Goal: Task Accomplishment & Management: Use online tool/utility

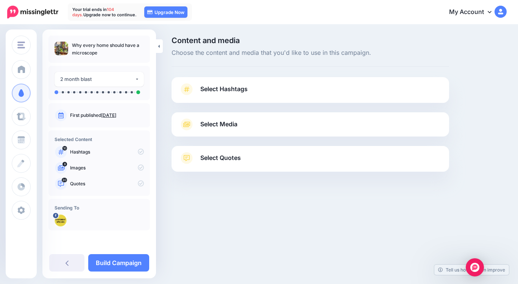
click at [221, 93] on span "Select Hashtags" at bounding box center [223, 89] width 47 height 10
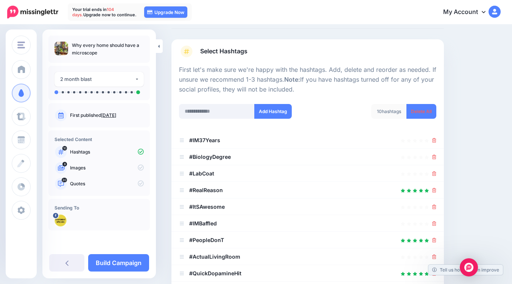
scroll to position [76, 0]
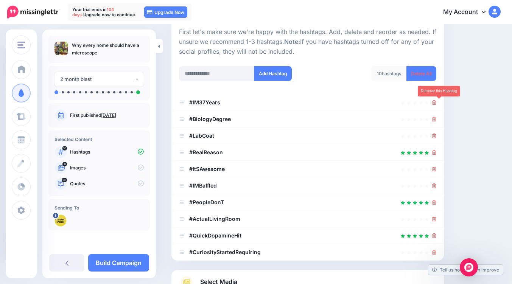
click at [436, 103] on icon at bounding box center [434, 102] width 4 height 5
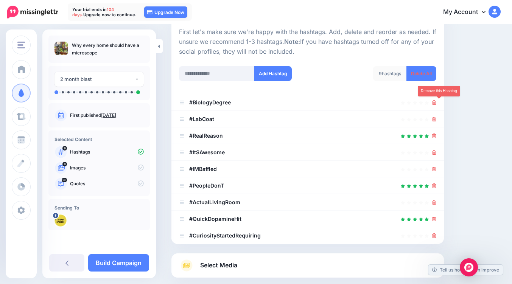
click at [436, 103] on icon at bounding box center [434, 102] width 4 height 5
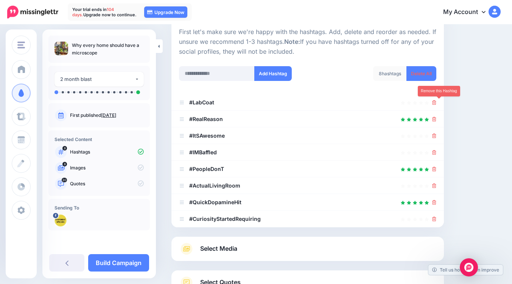
click at [436, 103] on icon at bounding box center [434, 102] width 4 height 5
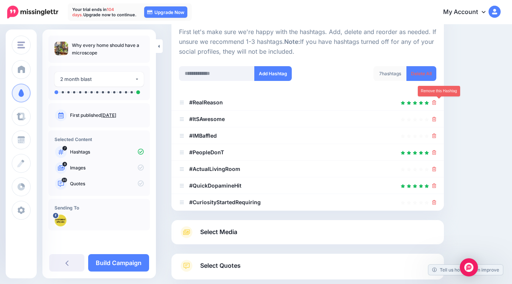
click at [436, 103] on icon at bounding box center [434, 102] width 4 height 5
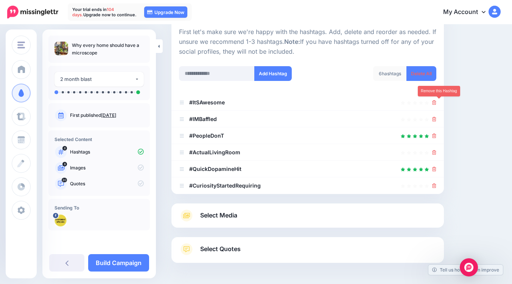
click at [436, 103] on icon at bounding box center [434, 102] width 4 height 5
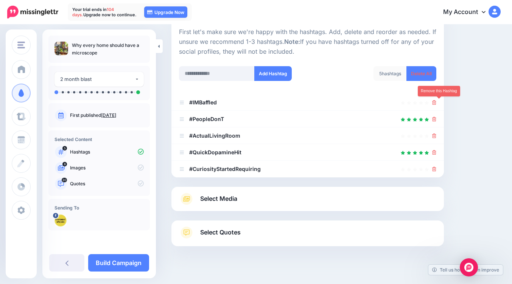
click at [436, 103] on icon at bounding box center [434, 102] width 4 height 5
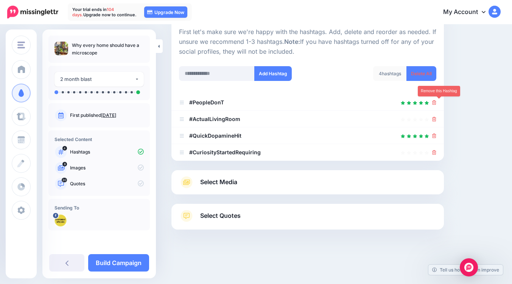
click at [436, 103] on icon at bounding box center [434, 102] width 4 height 5
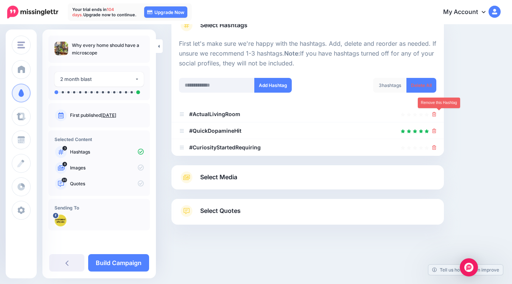
click at [436, 112] on icon at bounding box center [434, 114] width 4 height 5
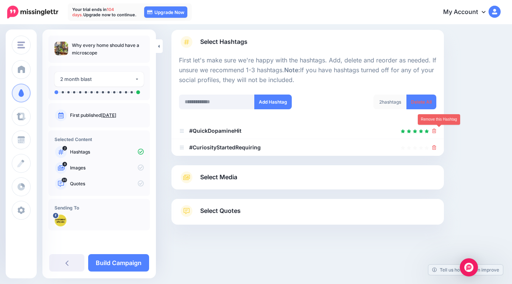
click at [436, 131] on icon at bounding box center [434, 131] width 4 height 5
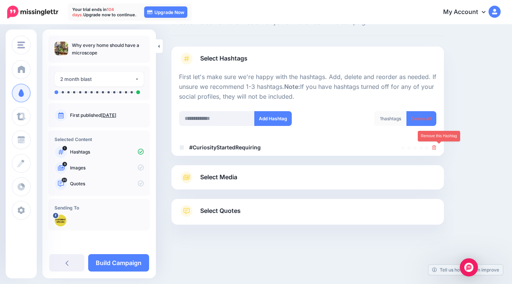
click at [436, 146] on icon at bounding box center [434, 147] width 4 height 5
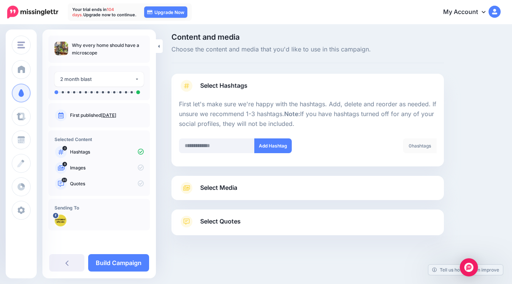
click at [212, 192] on span "Select Media" at bounding box center [218, 188] width 37 height 10
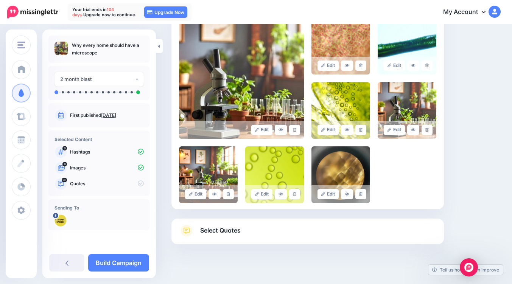
scroll to position [198, 0]
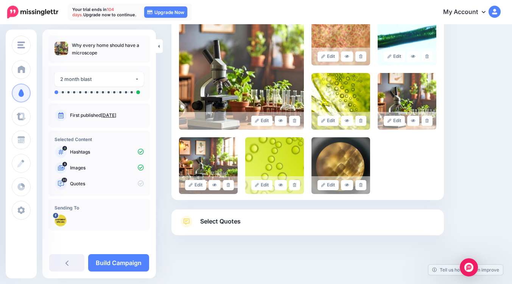
click at [250, 224] on link "Select Quotes" at bounding box center [307, 226] width 257 height 20
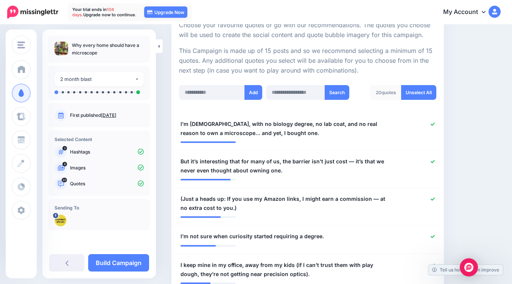
scroll to position [189, 0]
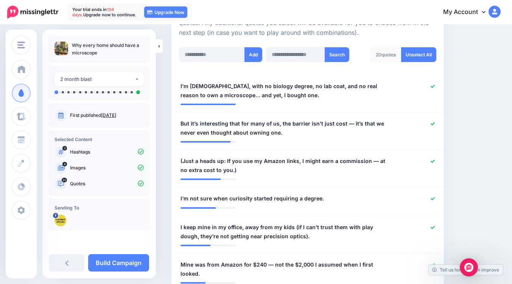
click at [435, 159] on icon at bounding box center [433, 161] width 4 height 4
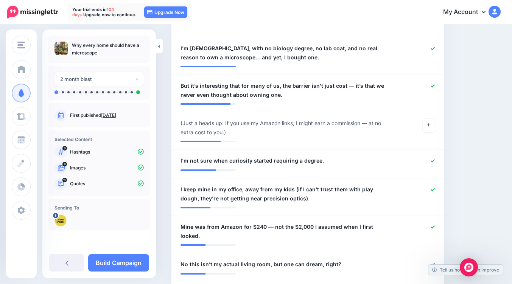
click at [435, 190] on icon at bounding box center [433, 189] width 4 height 3
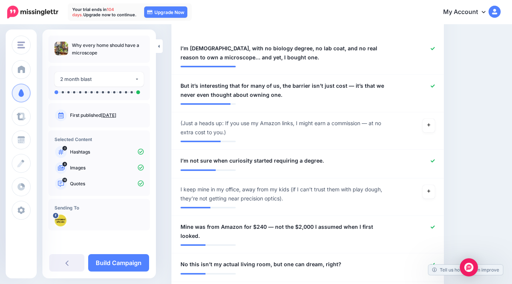
scroll to position [265, 0]
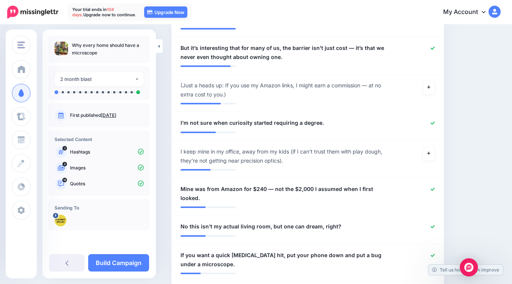
click at [435, 188] on icon at bounding box center [433, 189] width 4 height 4
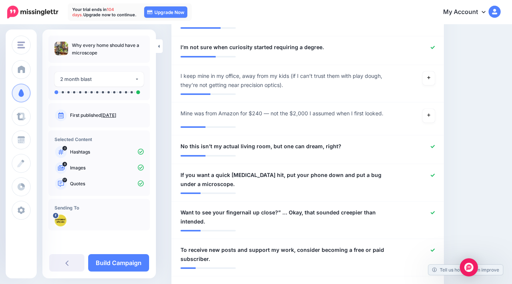
scroll to position [379, 0]
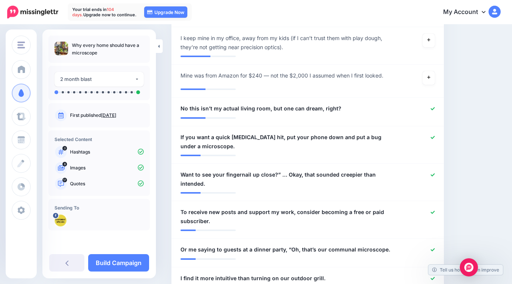
click at [435, 176] on icon at bounding box center [433, 174] width 4 height 3
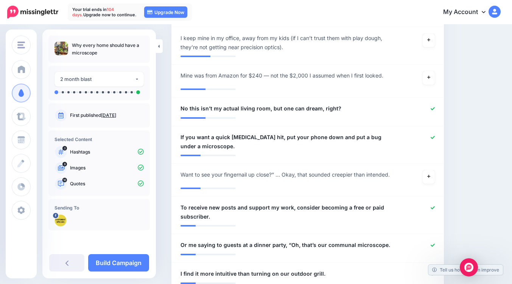
scroll to position [416, 0]
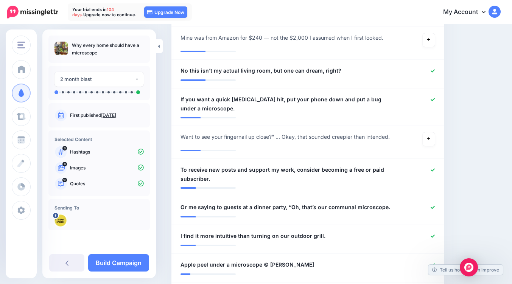
click at [435, 170] on icon at bounding box center [433, 170] width 4 height 4
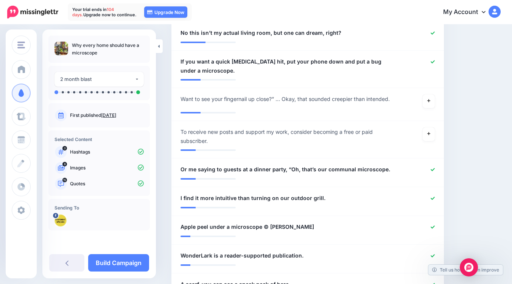
click at [435, 170] on icon at bounding box center [433, 169] width 4 height 3
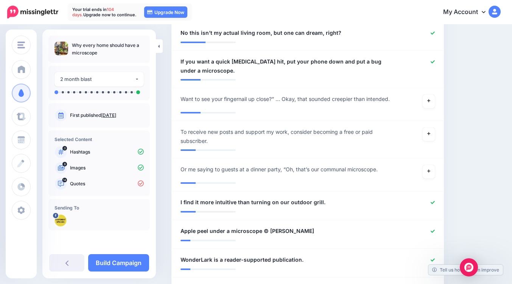
click at [435, 204] on icon at bounding box center [433, 203] width 4 height 4
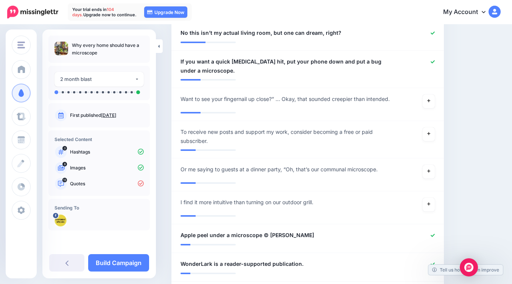
scroll to position [530, 0]
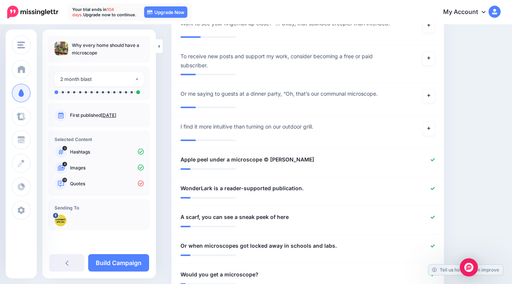
click at [435, 187] on icon at bounding box center [433, 189] width 4 height 4
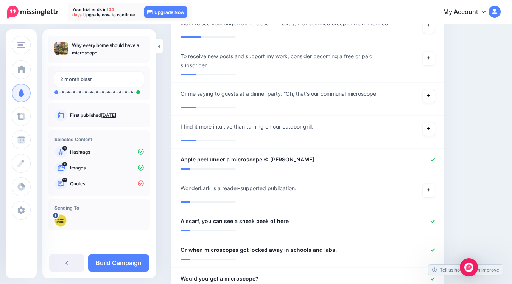
click at [435, 223] on icon at bounding box center [433, 221] width 4 height 3
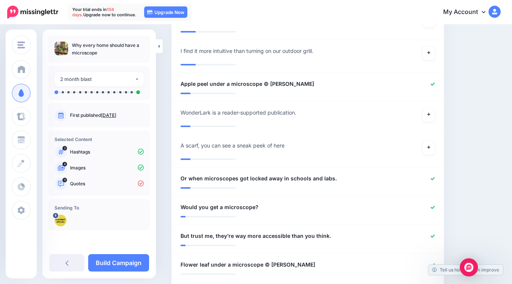
click at [440, 179] on div at bounding box center [418, 178] width 44 height 9
click at [435, 178] on icon at bounding box center [433, 178] width 4 height 3
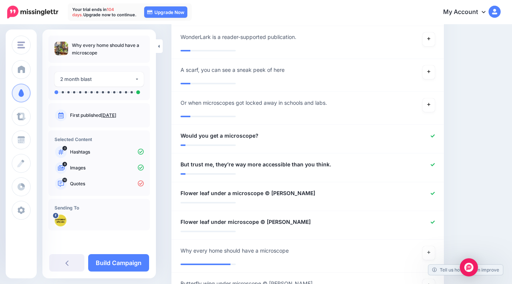
click at [435, 164] on icon at bounding box center [433, 165] width 4 height 4
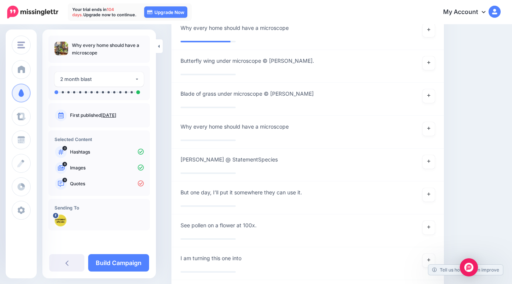
scroll to position [871, 0]
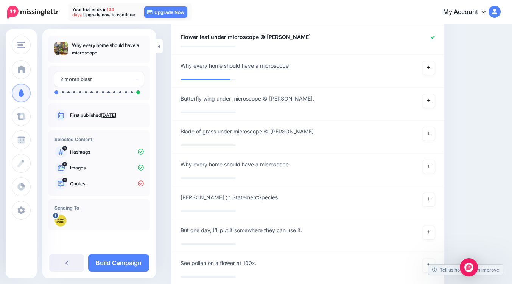
click at [430, 66] on icon at bounding box center [428, 67] width 3 height 4
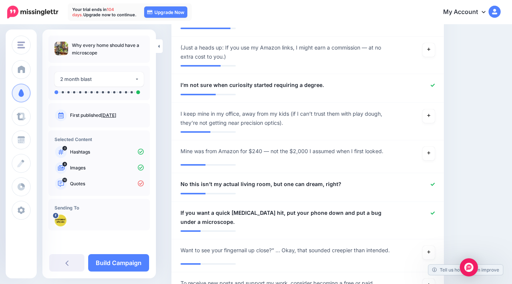
scroll to position [0, 0]
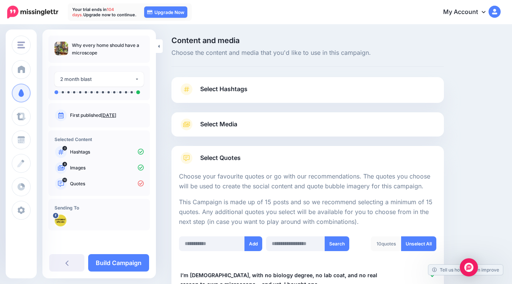
click at [249, 125] on link "Select Media" at bounding box center [307, 124] width 257 height 12
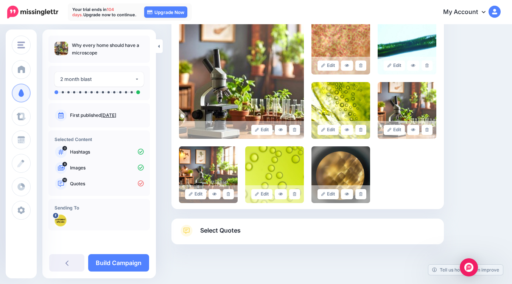
scroll to position [198, 0]
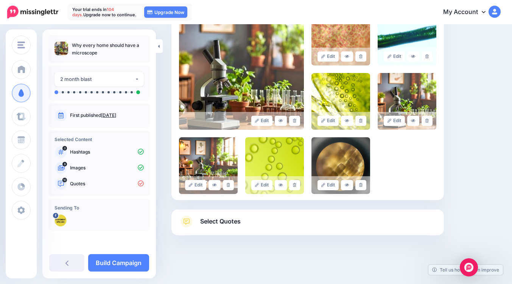
click at [126, 265] on link "Build Campaign" at bounding box center [118, 262] width 61 height 17
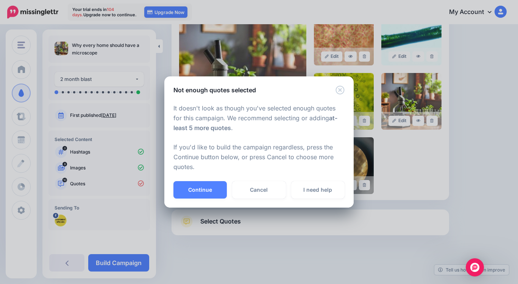
click at [188, 190] on button "Continue" at bounding box center [199, 189] width 53 height 17
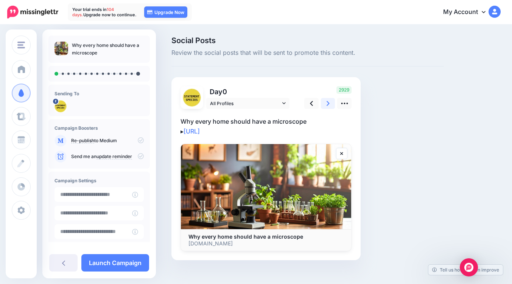
click at [328, 102] on icon at bounding box center [328, 103] width 3 height 5
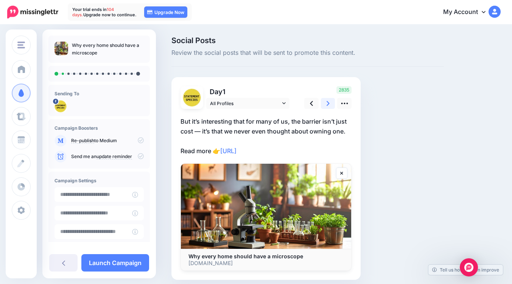
click at [328, 102] on icon at bounding box center [328, 103] width 3 height 5
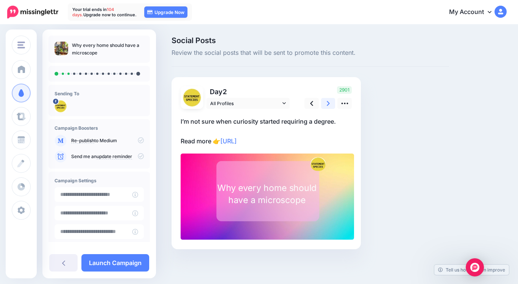
click at [328, 102] on icon at bounding box center [328, 103] width 3 height 5
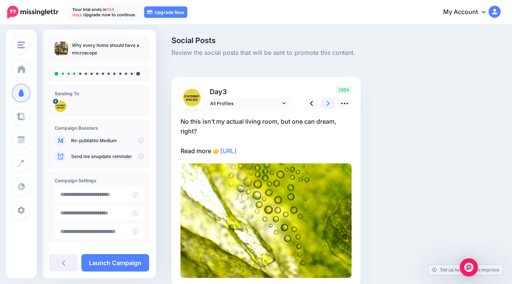
click at [328, 102] on icon at bounding box center [328, 103] width 3 height 5
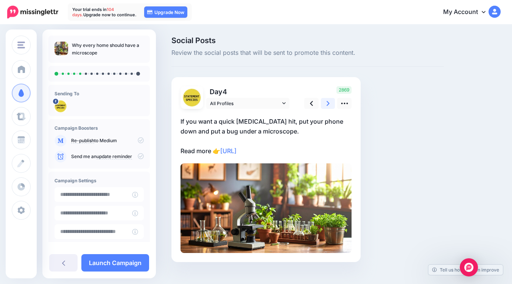
click at [328, 102] on icon at bounding box center [328, 103] width 3 height 5
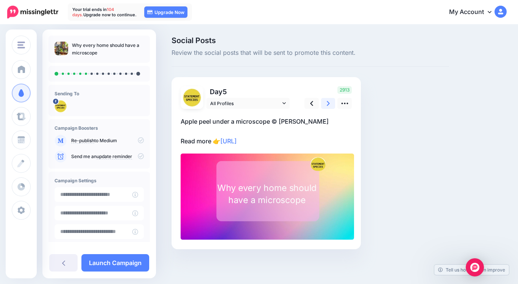
click at [328, 102] on icon at bounding box center [328, 103] width 3 height 5
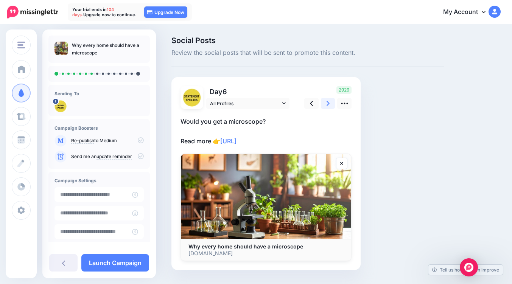
click at [328, 102] on icon at bounding box center [328, 103] width 3 height 5
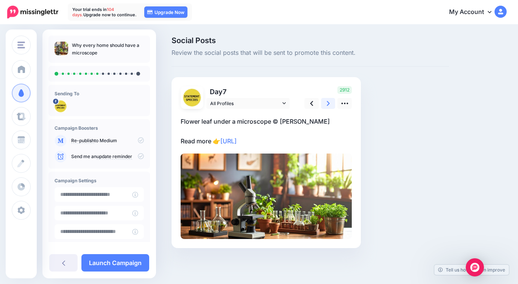
click at [328, 102] on icon at bounding box center [328, 103] width 3 height 5
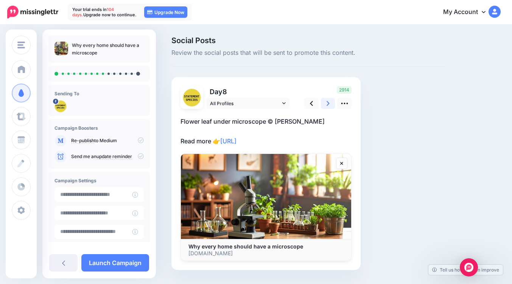
click at [328, 102] on icon at bounding box center [328, 103] width 3 height 5
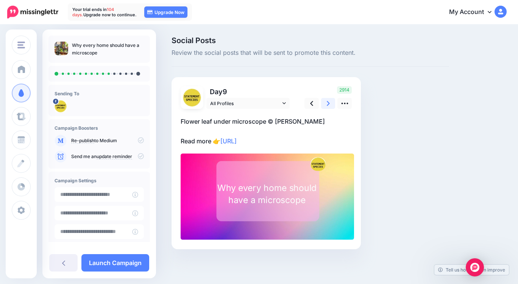
click at [328, 102] on icon at bounding box center [328, 103] width 3 height 5
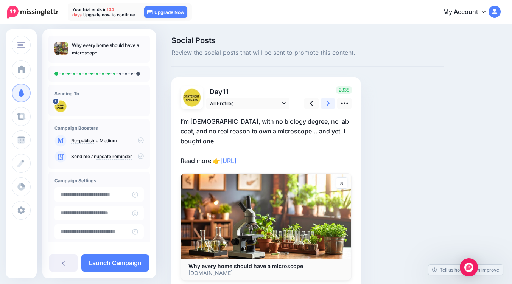
click at [328, 102] on icon at bounding box center [328, 103] width 3 height 5
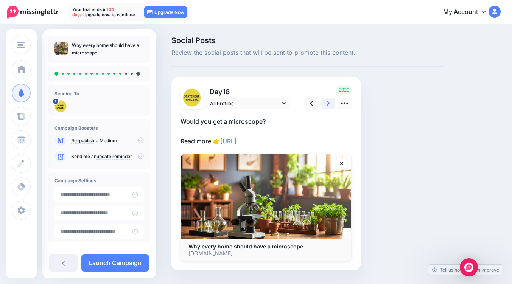
click at [328, 102] on icon at bounding box center [328, 103] width 3 height 5
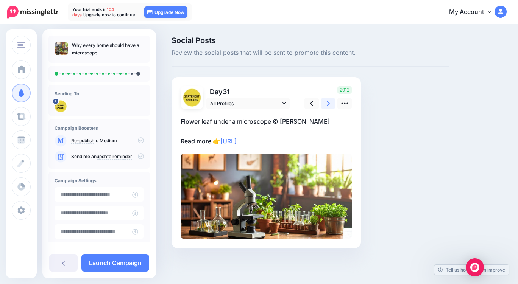
click at [328, 102] on icon at bounding box center [328, 103] width 3 height 5
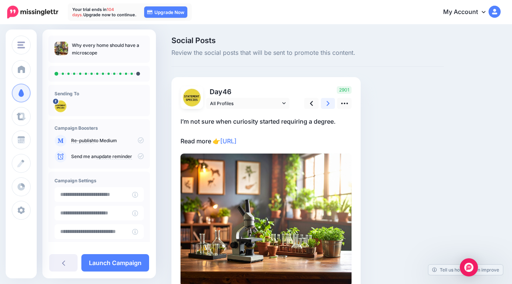
click at [328, 102] on icon at bounding box center [328, 103] width 3 height 5
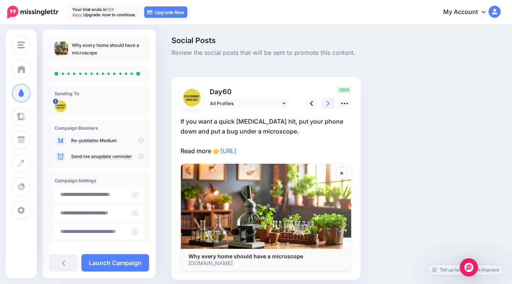
click at [328, 102] on icon at bounding box center [328, 103] width 3 height 5
